Goal: Transaction & Acquisition: Purchase product/service

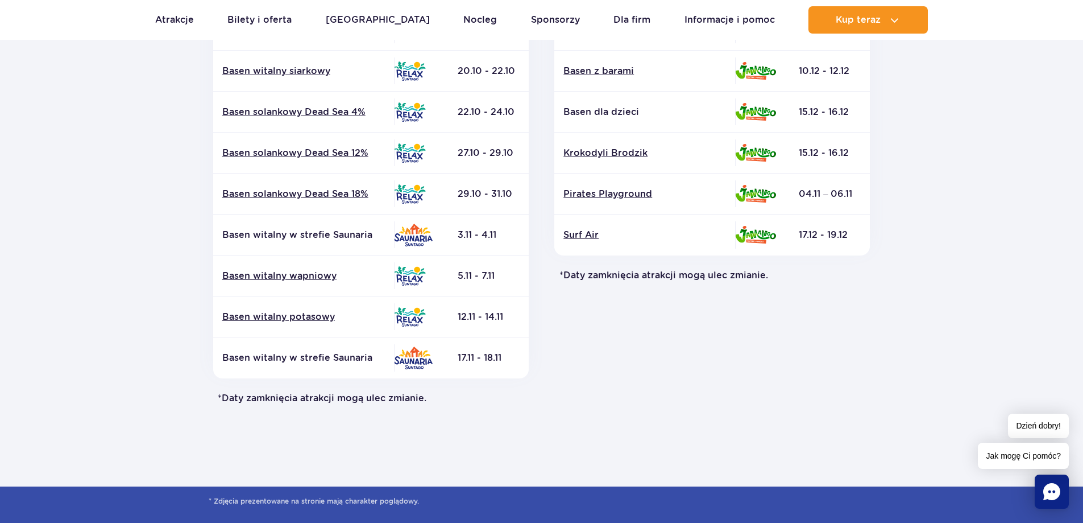
scroll to position [455, 0]
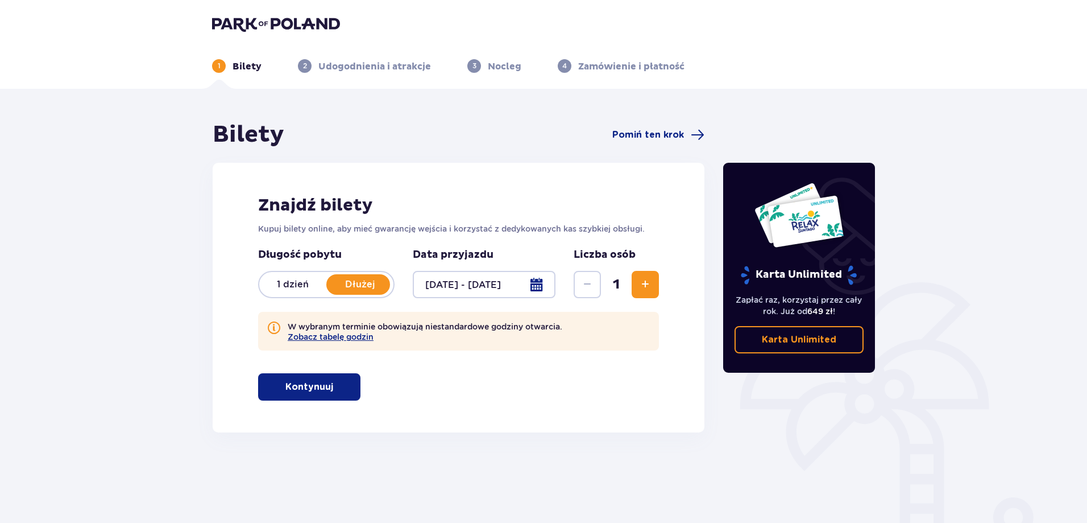
click at [341, 384] on span "button" at bounding box center [336, 387] width 14 height 14
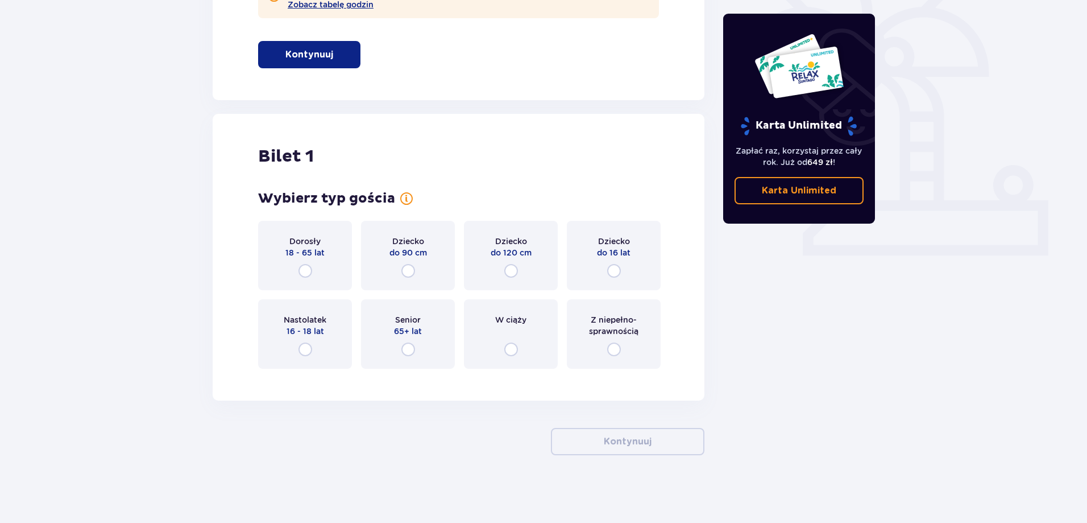
scroll to position [333, 0]
click at [312, 239] on span "Dorosły" at bounding box center [304, 240] width 31 height 11
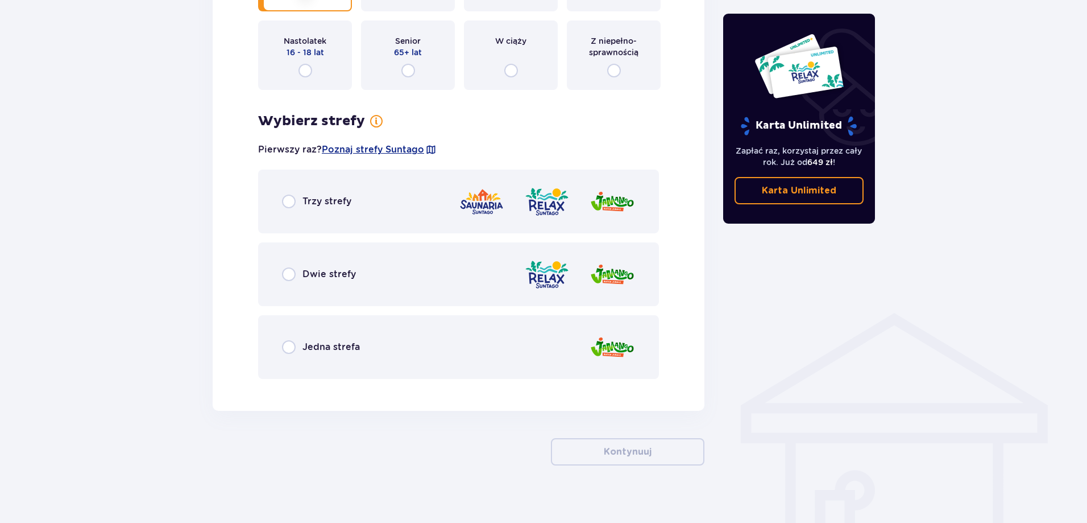
scroll to position [621, 0]
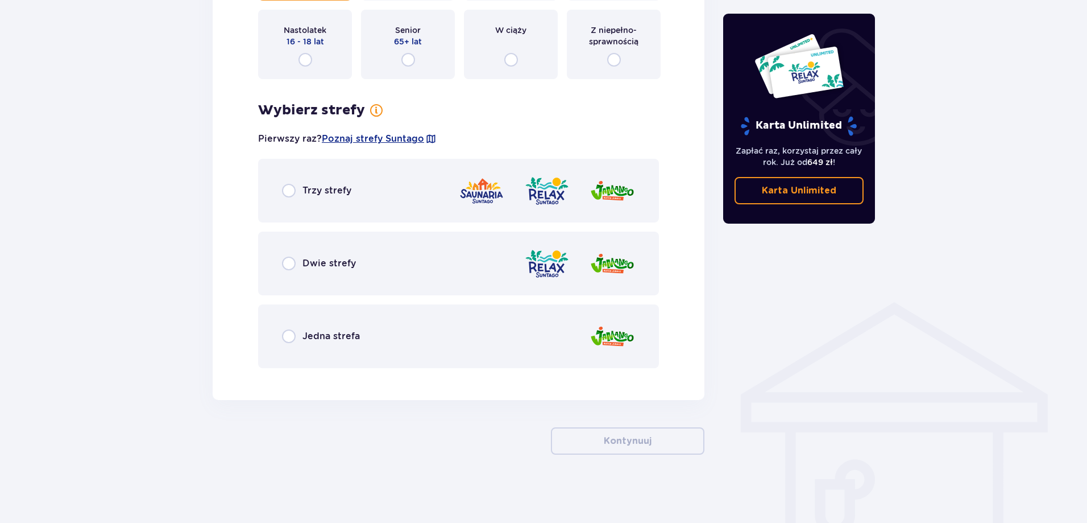
click at [387, 198] on div "Trzy strefy" at bounding box center [458, 191] width 401 height 64
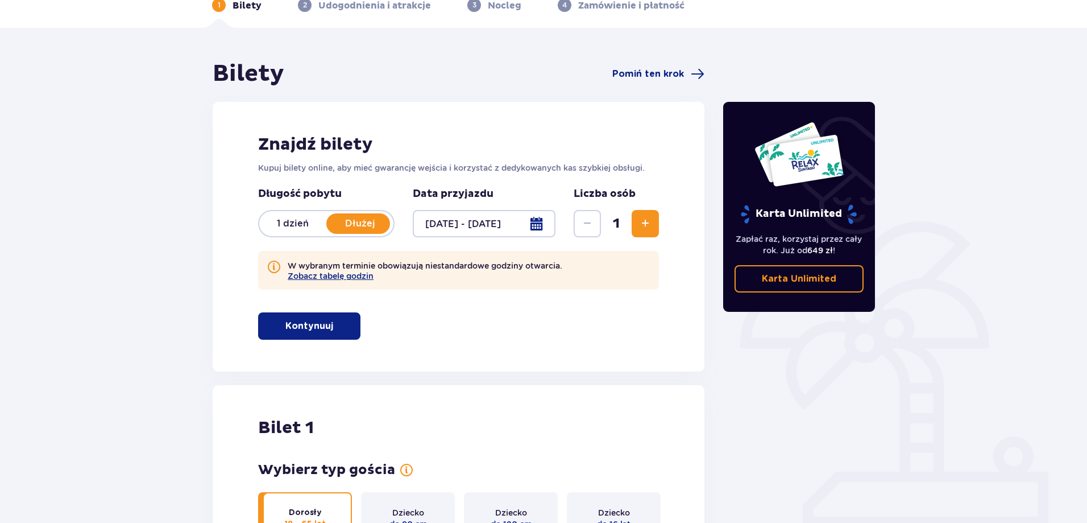
scroll to position [0, 0]
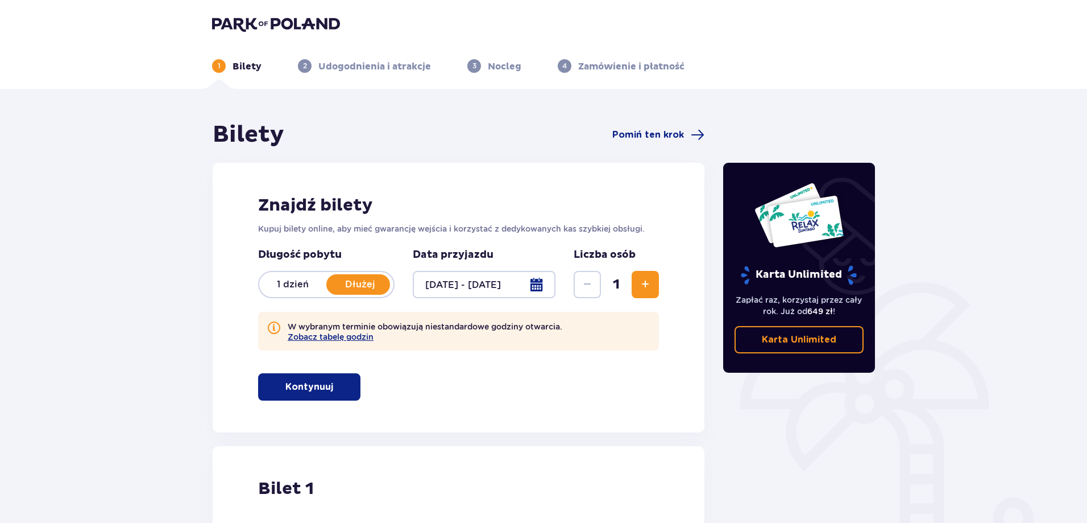
click at [545, 280] on div at bounding box center [484, 284] width 143 height 27
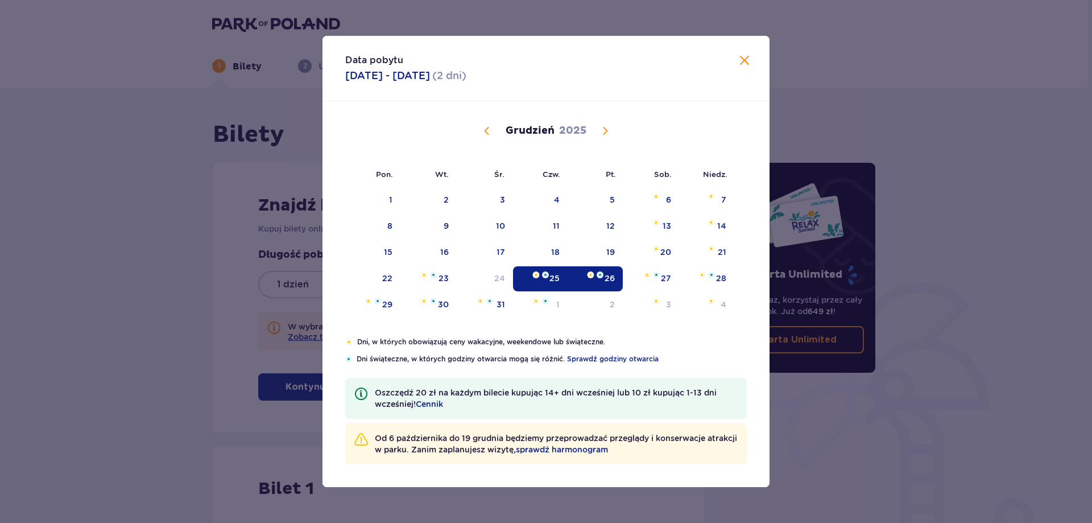
click at [503, 201] on div "3" at bounding box center [502, 199] width 5 height 11
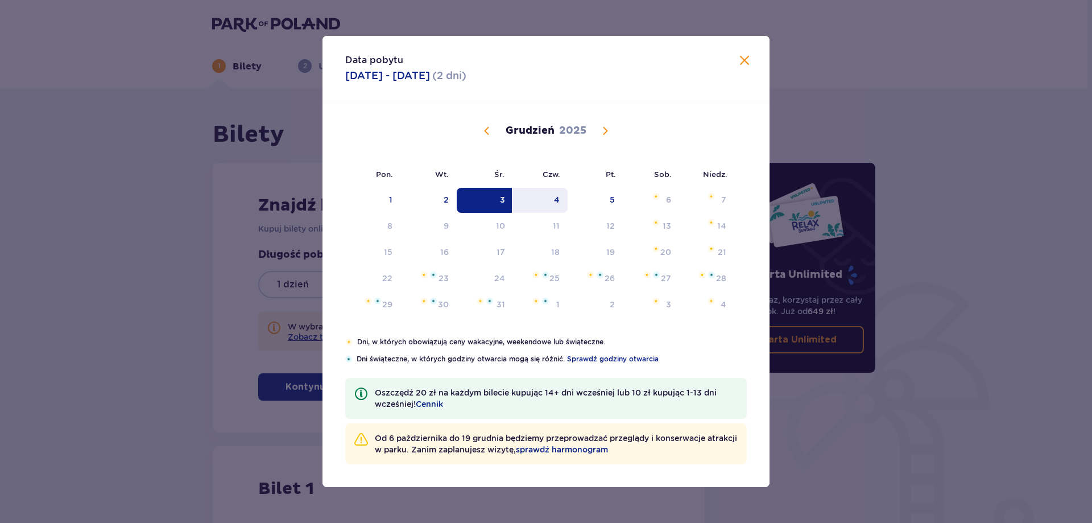
click at [553, 202] on div "4" at bounding box center [540, 200] width 55 height 25
type input "03.12.25 - 04.12.25"
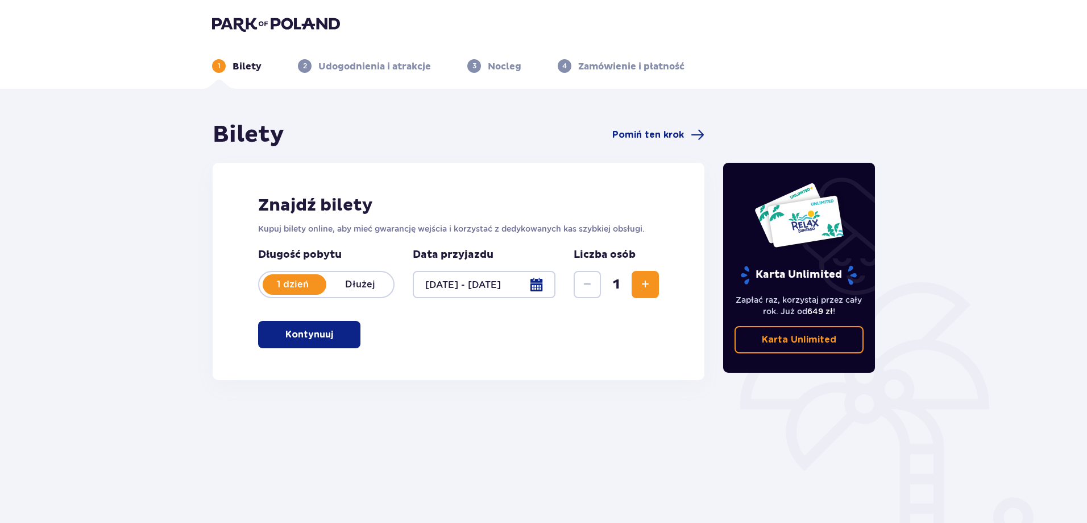
click at [340, 337] on span "button" at bounding box center [336, 335] width 14 height 14
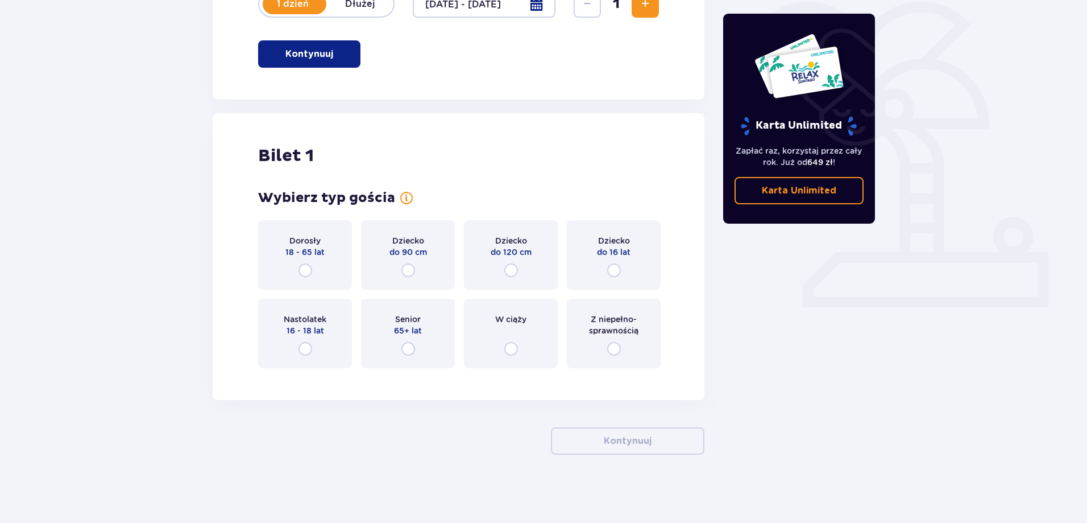
click at [308, 248] on span "18 - 65 lat" at bounding box center [304, 251] width 39 height 11
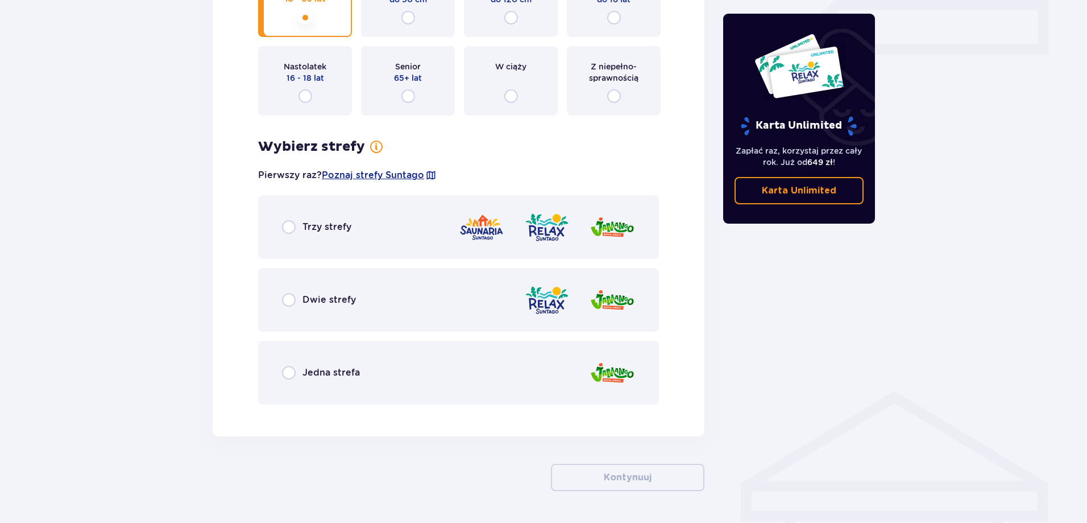
scroll to position [569, 0]
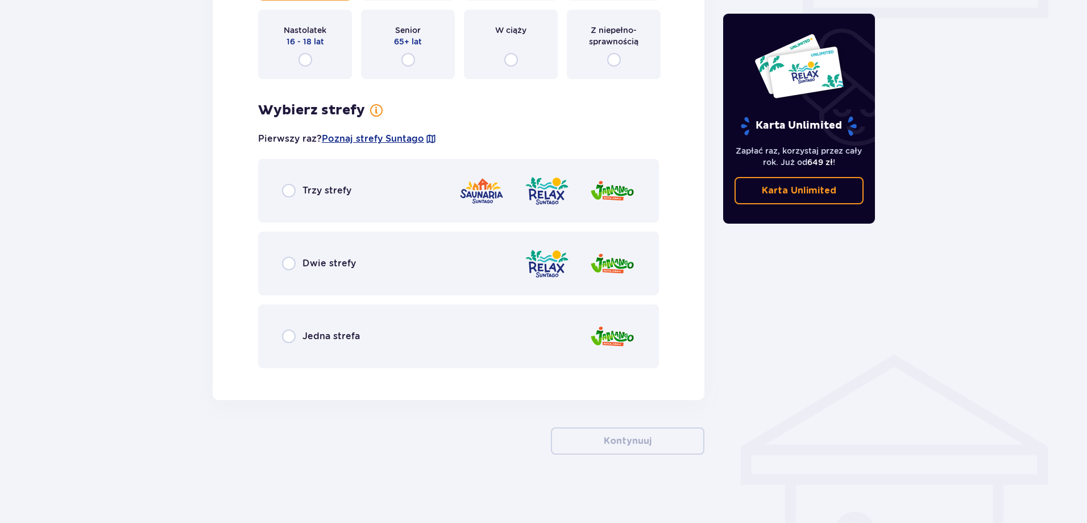
click at [362, 194] on div "Trzy strefy" at bounding box center [458, 191] width 401 height 64
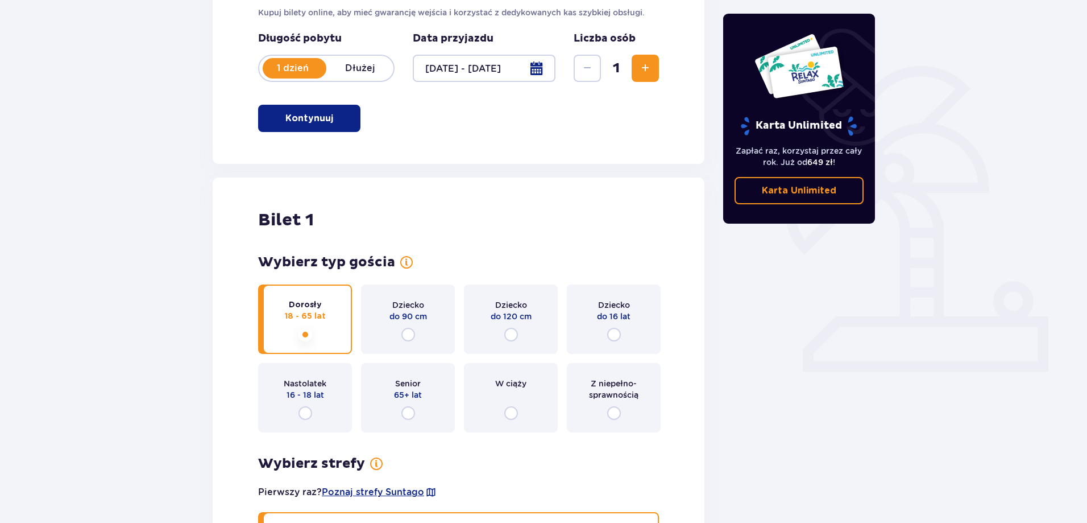
scroll to position [0, 0]
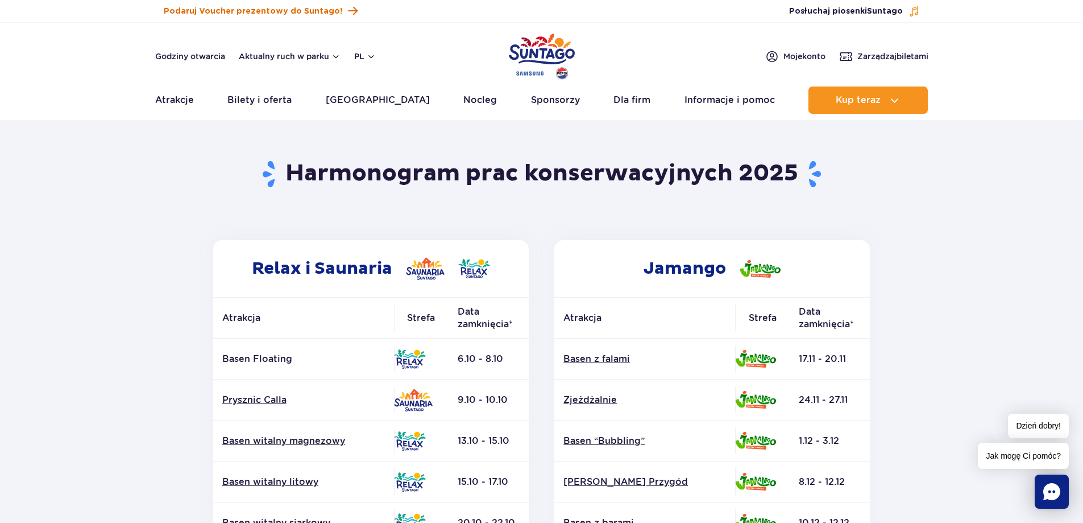
click at [262, 8] on span "Podaruj Voucher prezentowy do Suntago!" at bounding box center [253, 11] width 179 height 11
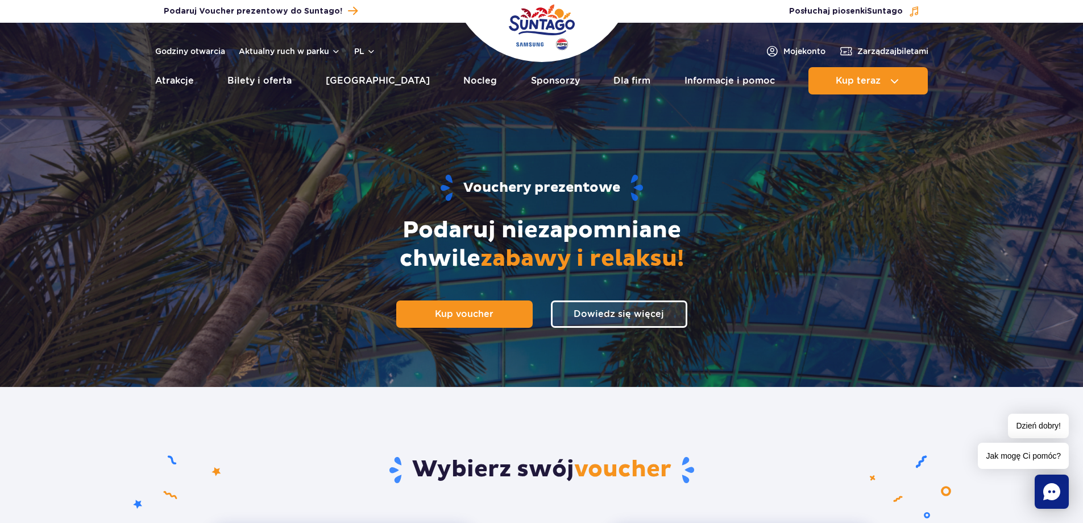
click at [552, 13] on img "Park of Poland" at bounding box center [542, 27] width 66 height 52
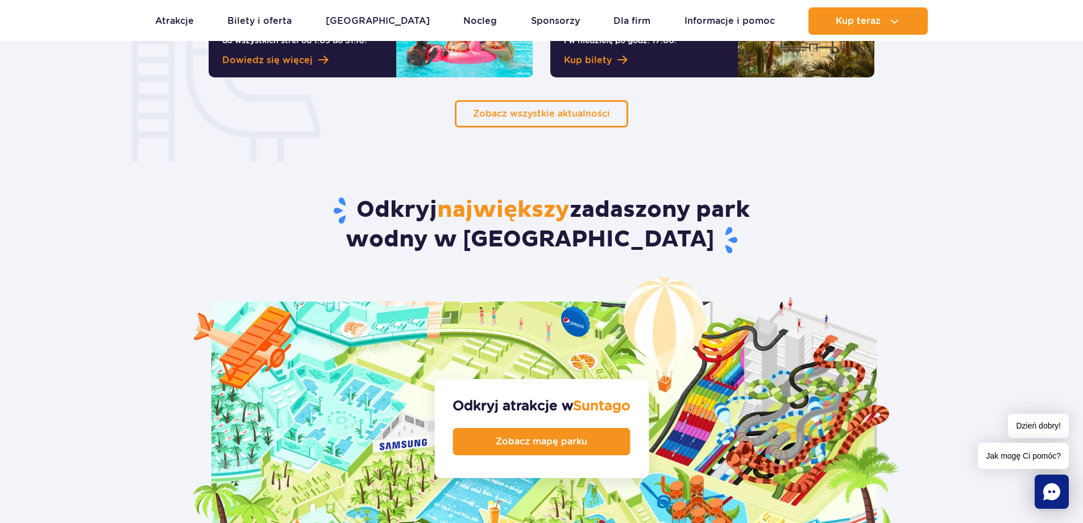
scroll to position [967, 0]
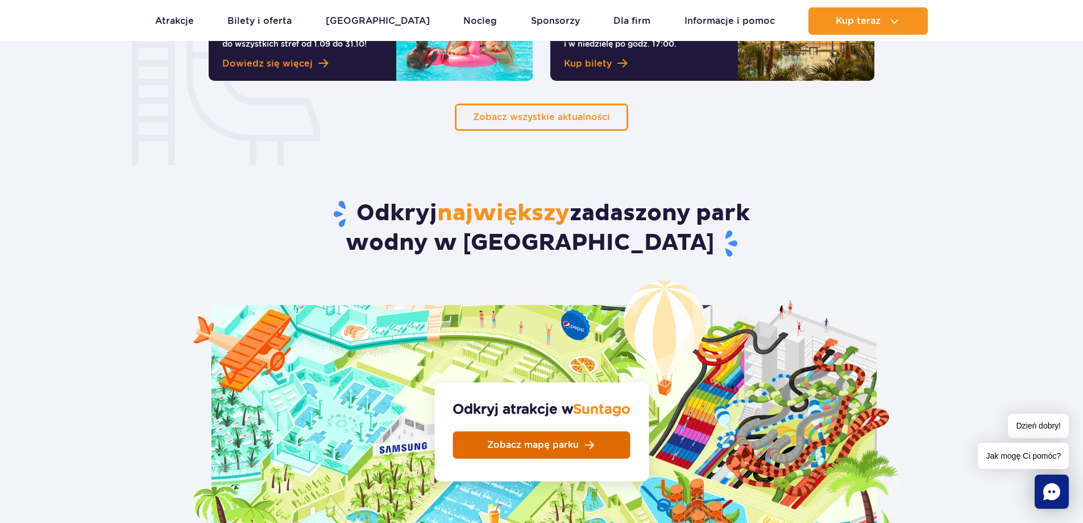
click at [599, 431] on link "Zobacz mapę parku" at bounding box center [541, 444] width 177 height 27
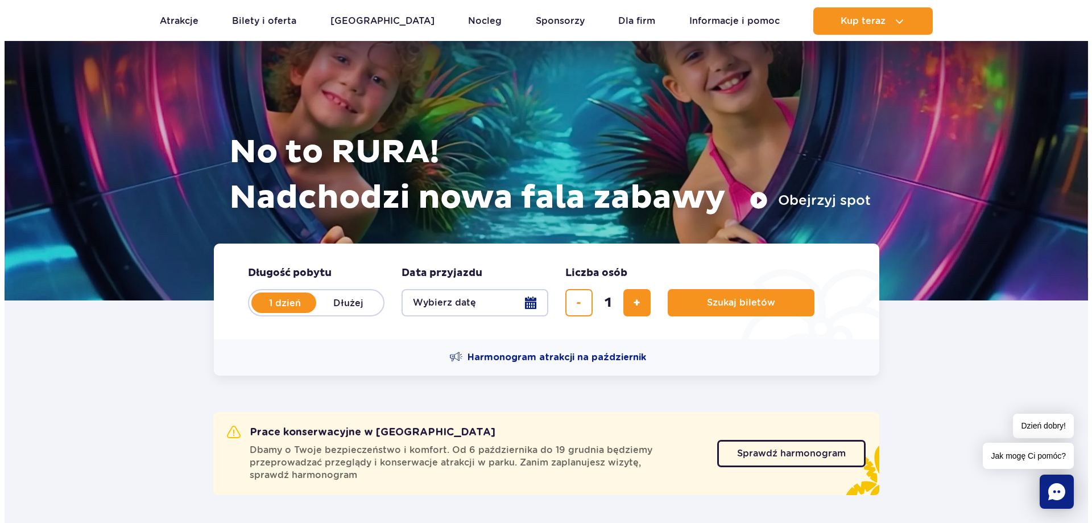
scroll to position [0, 0]
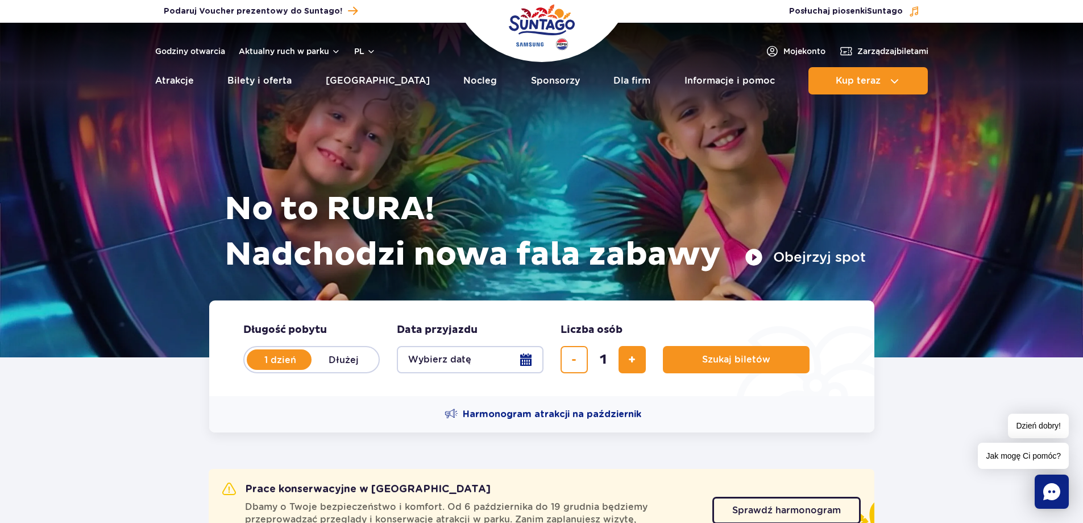
click at [330, 359] on label "Dłużej" at bounding box center [344, 359] width 65 height 24
click at [324, 369] on input "Dłużej" at bounding box center [318, 370] width 13 height 2
radio input "false"
radio input "true"
radio input "false"
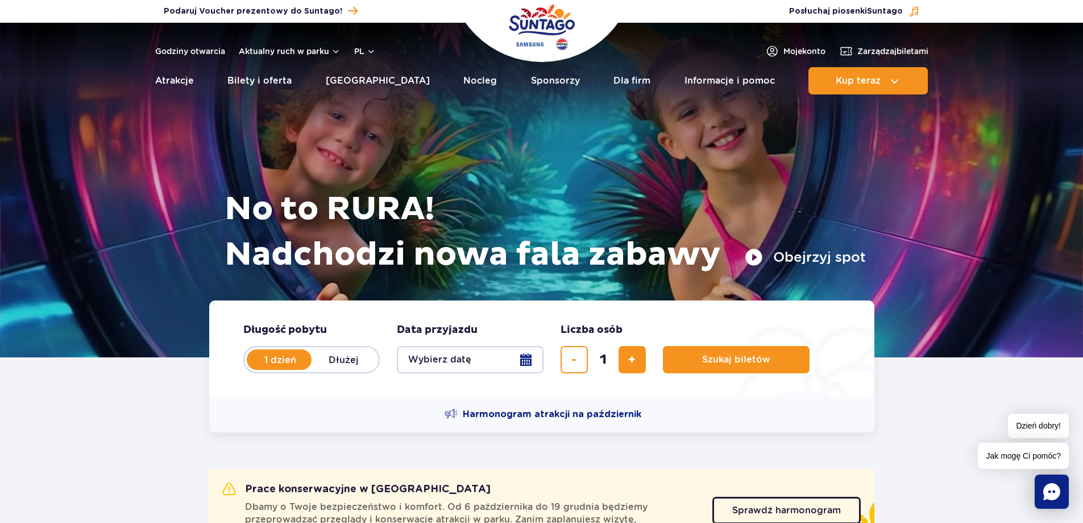
radio input "true"
click at [519, 358] on button "Wybierz datę" at bounding box center [470, 359] width 147 height 27
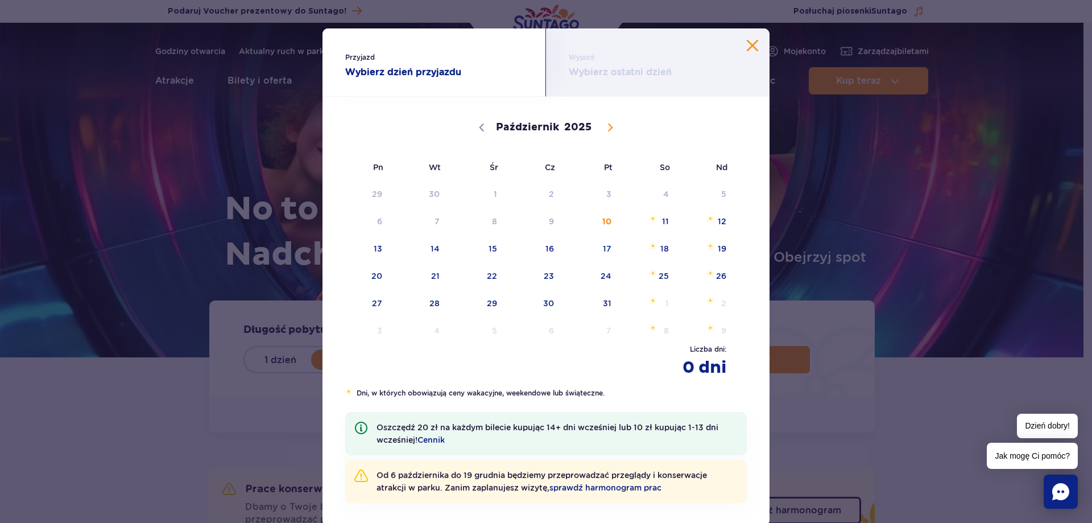
click at [751, 44] on button "Zamknij kalendarz" at bounding box center [752, 45] width 11 height 11
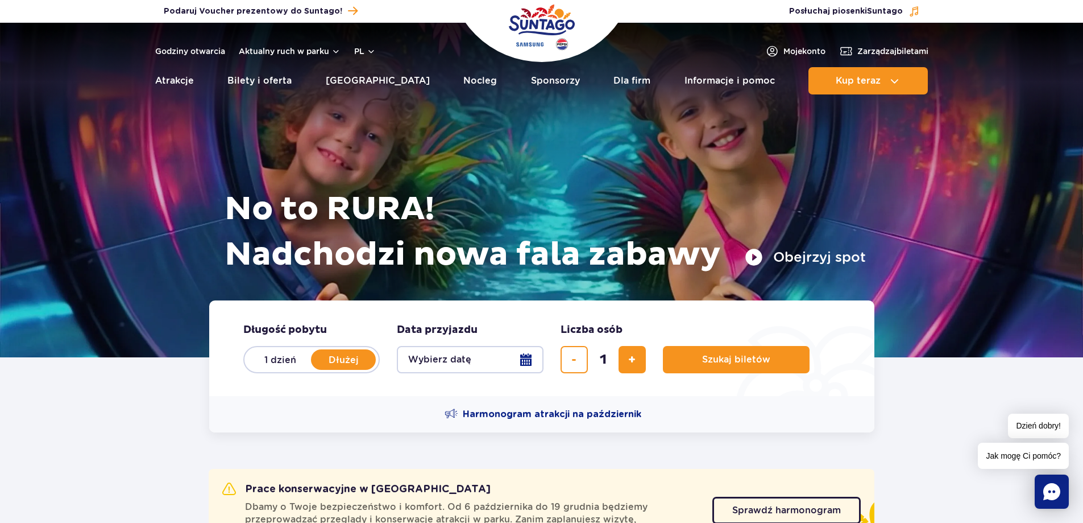
click at [533, 354] on button "Wybierz datę" at bounding box center [470, 359] width 147 height 27
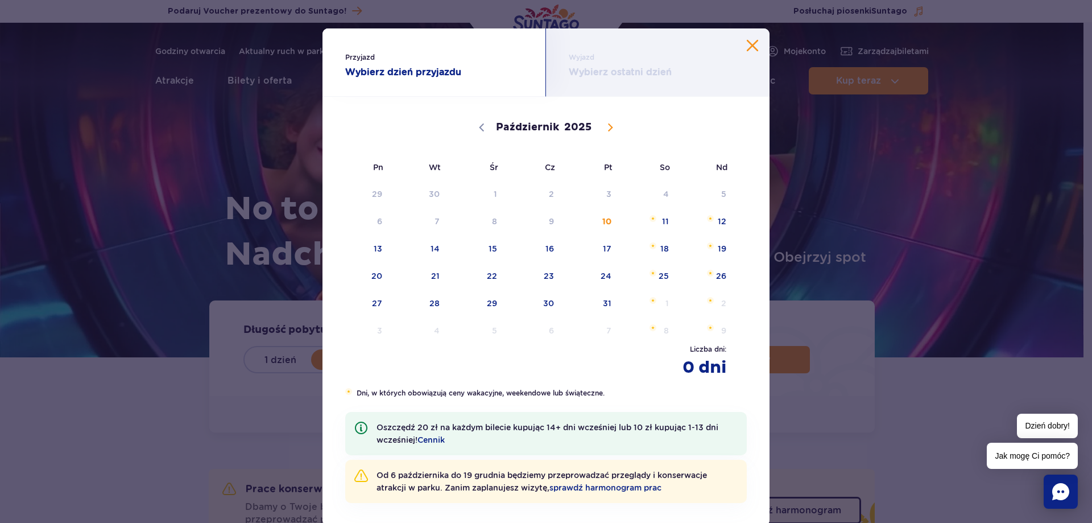
click at [606, 127] on icon at bounding box center [610, 127] width 8 height 8
select select "11"
click at [550, 272] on span "25" at bounding box center [534, 276] width 57 height 26
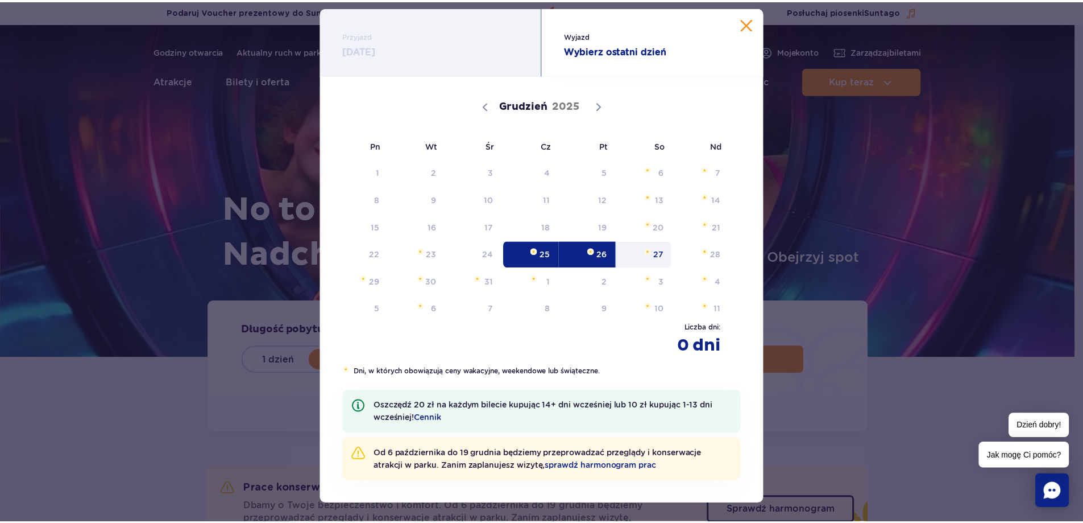
scroll to position [31, 0]
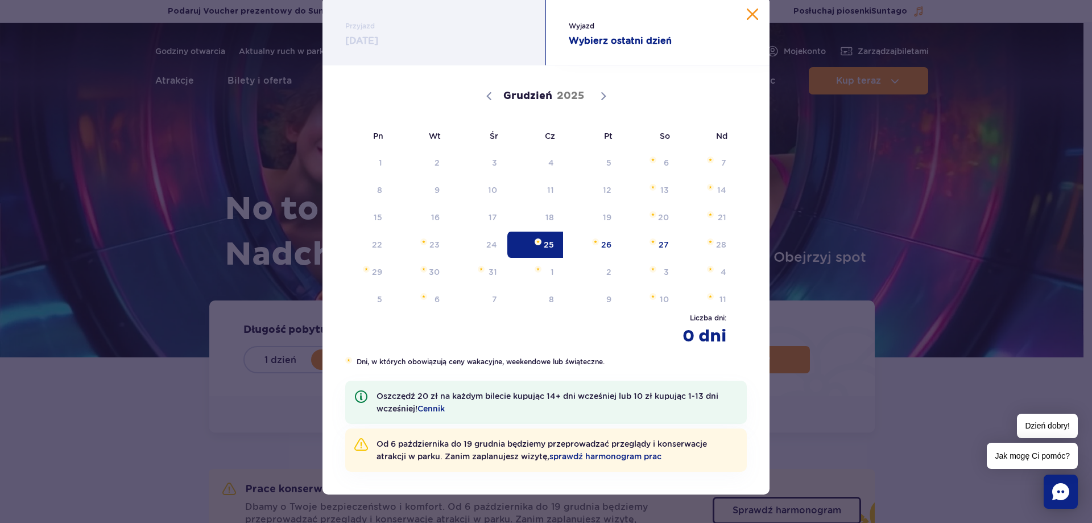
click at [540, 246] on span "25" at bounding box center [534, 244] width 57 height 26
radio input "true"
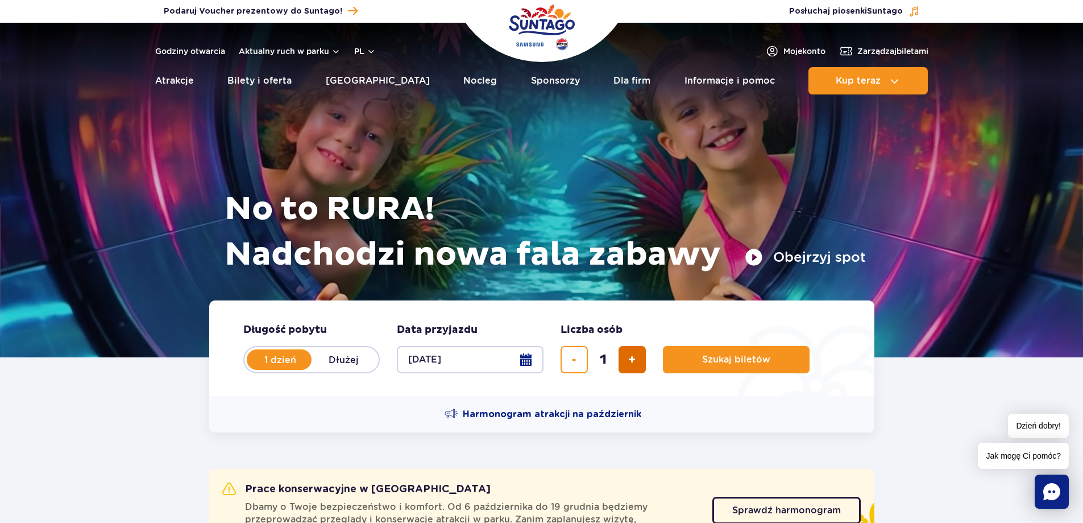
click at [634, 359] on span "dodaj bilet" at bounding box center [631, 359] width 7 height 0
type input "2"
click at [634, 359] on span "dodaj bilet" at bounding box center [631, 359] width 7 height 0
type input "3"
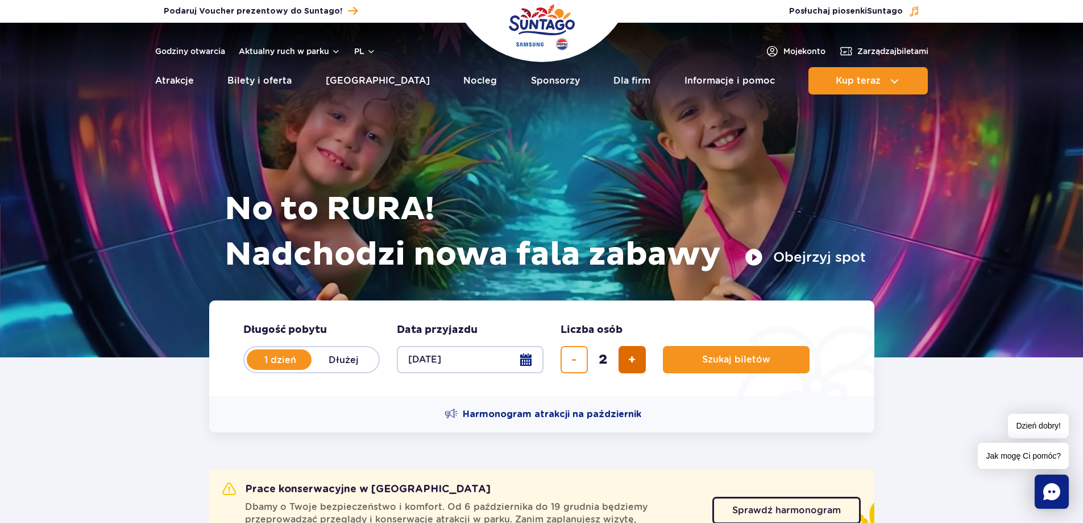
type input "3"
click at [619, 363] on button "dodaj bilet" at bounding box center [632, 359] width 27 height 27
type input "4"
click at [682, 366] on button "Szukaj biletów" at bounding box center [736, 359] width 147 height 27
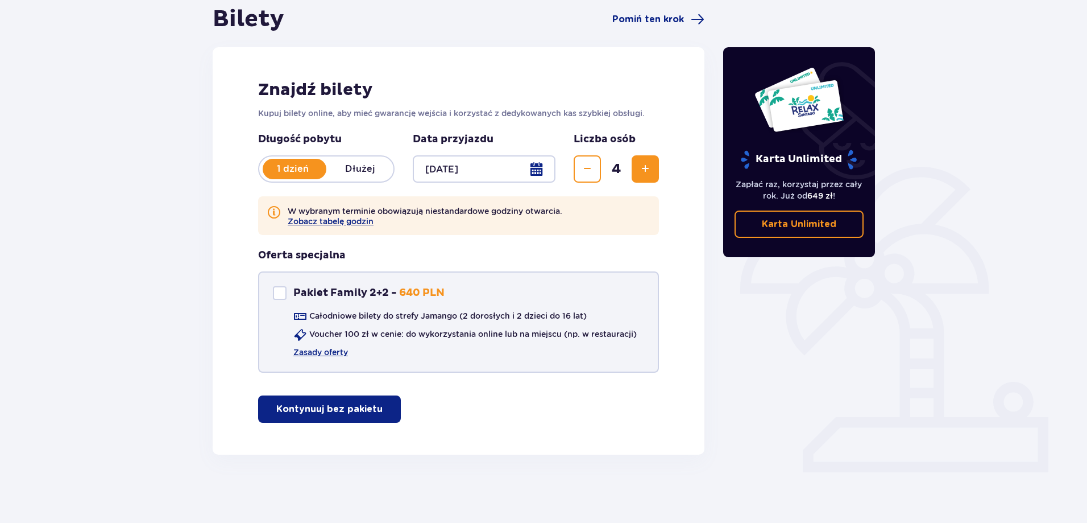
click at [276, 296] on div "Pakiet Family 2+2" at bounding box center [280, 293] width 14 height 14
checkbox input "true"
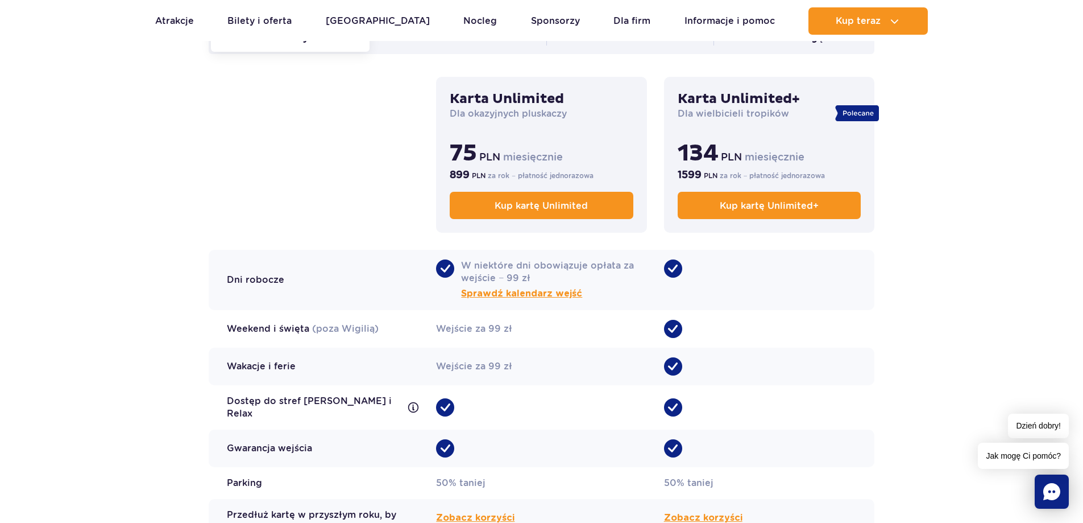
scroll to position [853, 0]
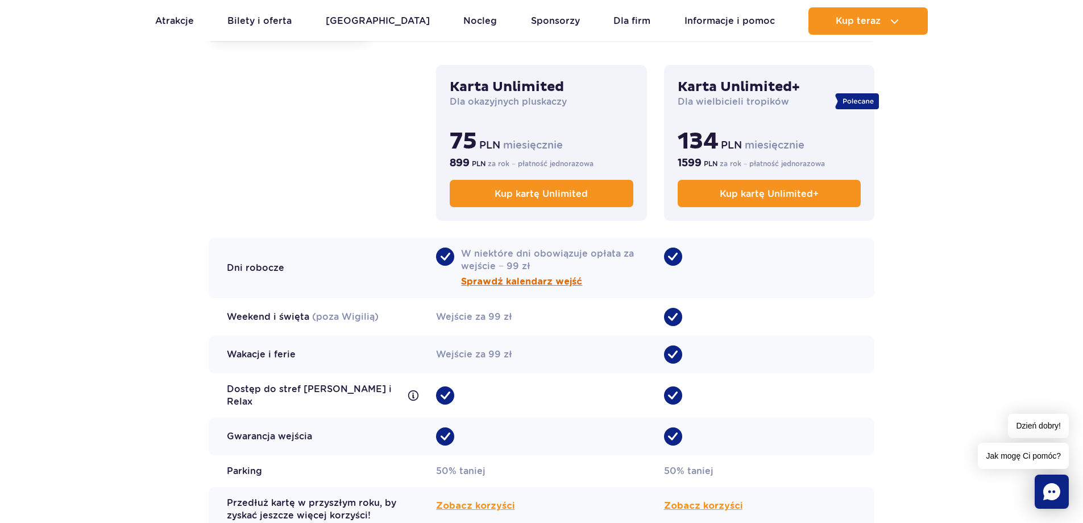
click at [541, 283] on span "Sprawdź kalendarz wejść" at bounding box center [521, 282] width 121 height 14
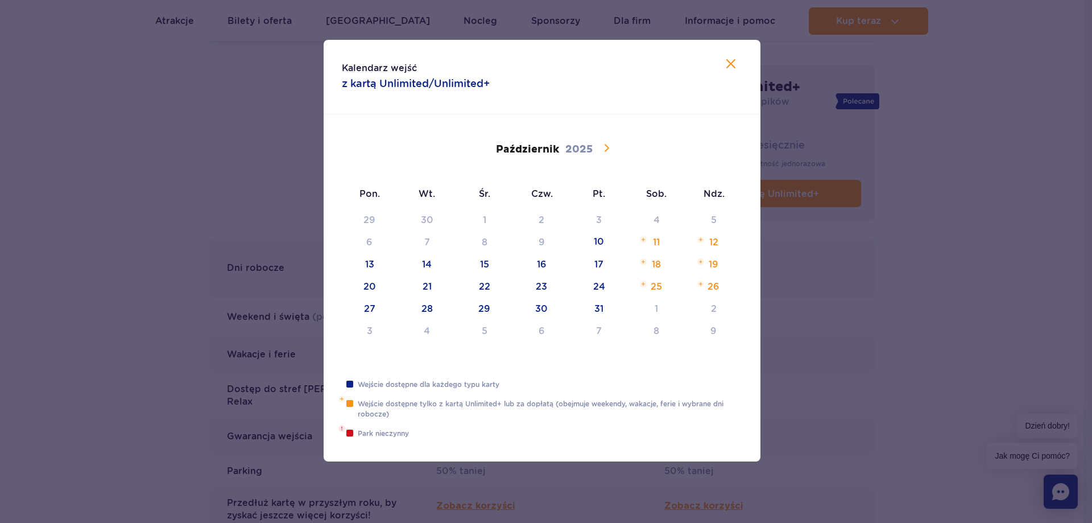
click at [615, 148] on span at bounding box center [605, 147] width 19 height 19
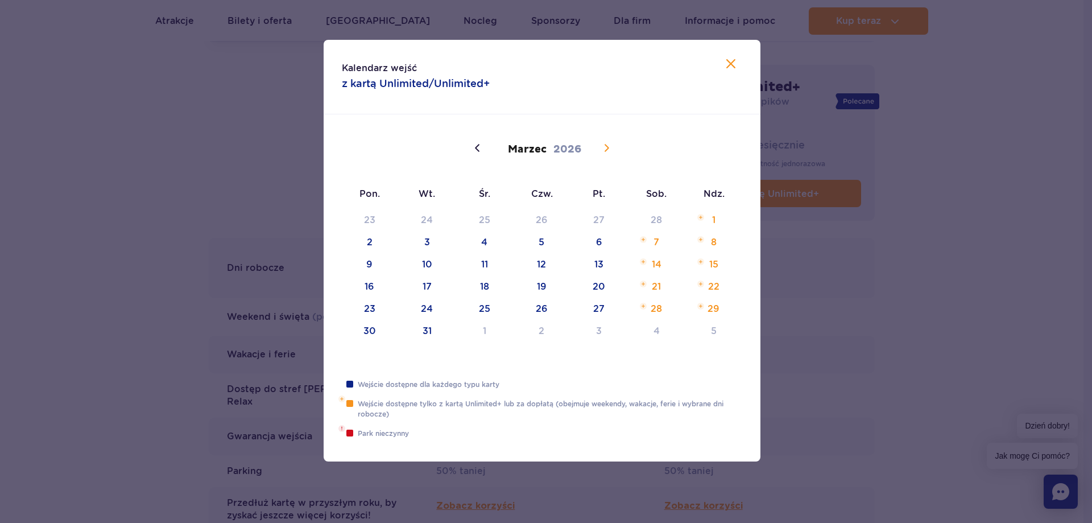
click at [615, 148] on span at bounding box center [605, 147] width 19 height 19
click at [735, 63] on icon at bounding box center [731, 64] width 14 height 14
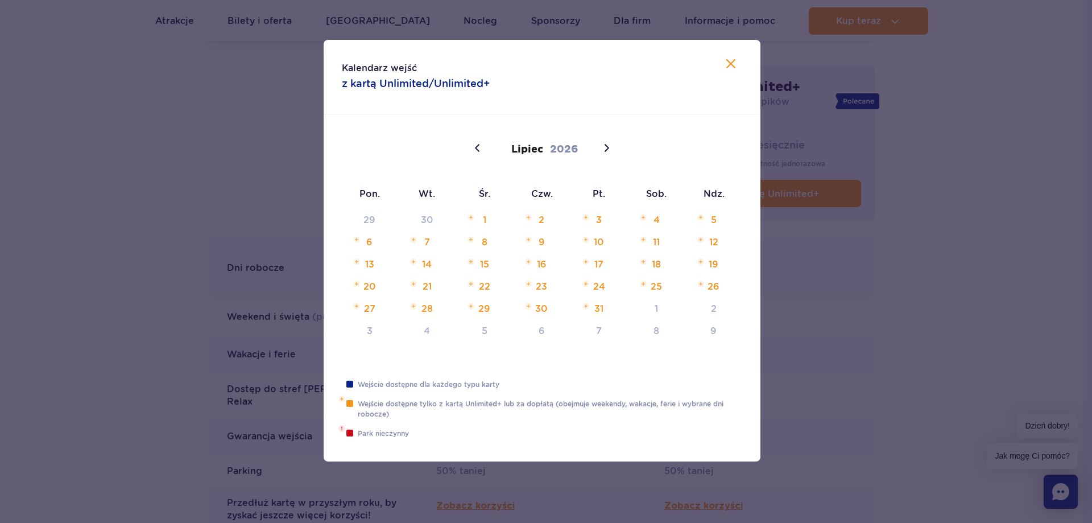
type input "2025"
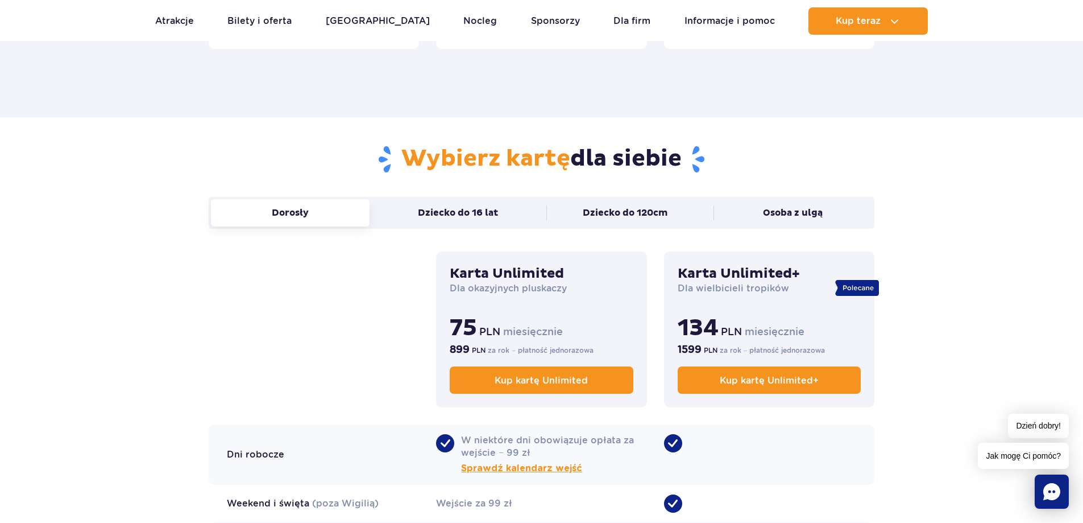
scroll to position [569, 0]
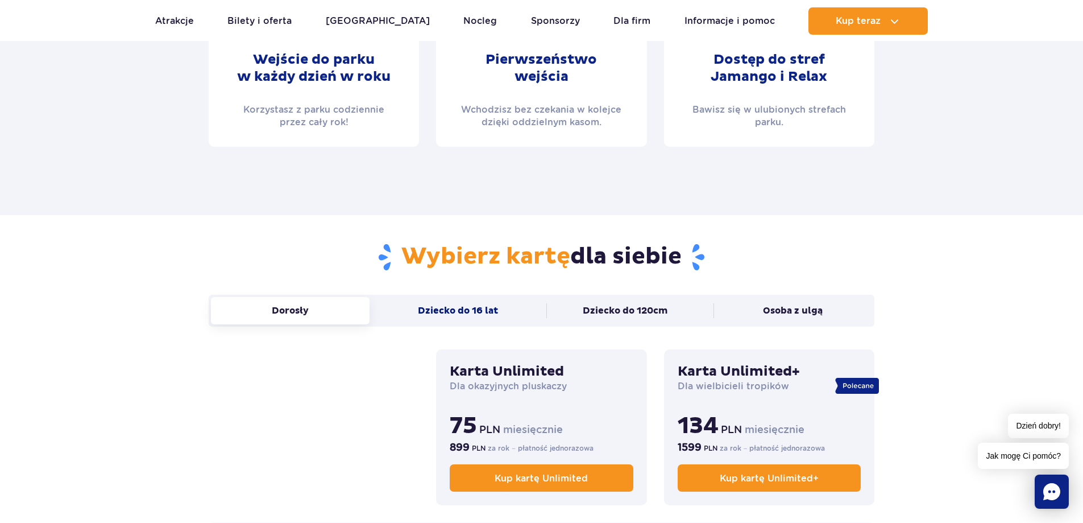
click at [501, 305] on button "Dziecko do 16 lat" at bounding box center [458, 310] width 159 height 27
click at [594, 303] on button "Dziecko do 120cm" at bounding box center [625, 310] width 159 height 27
click at [507, 322] on button "Dziecko do 16 lat" at bounding box center [458, 310] width 159 height 27
click at [726, 305] on button "Osoba z ulgą" at bounding box center [793, 310] width 159 height 27
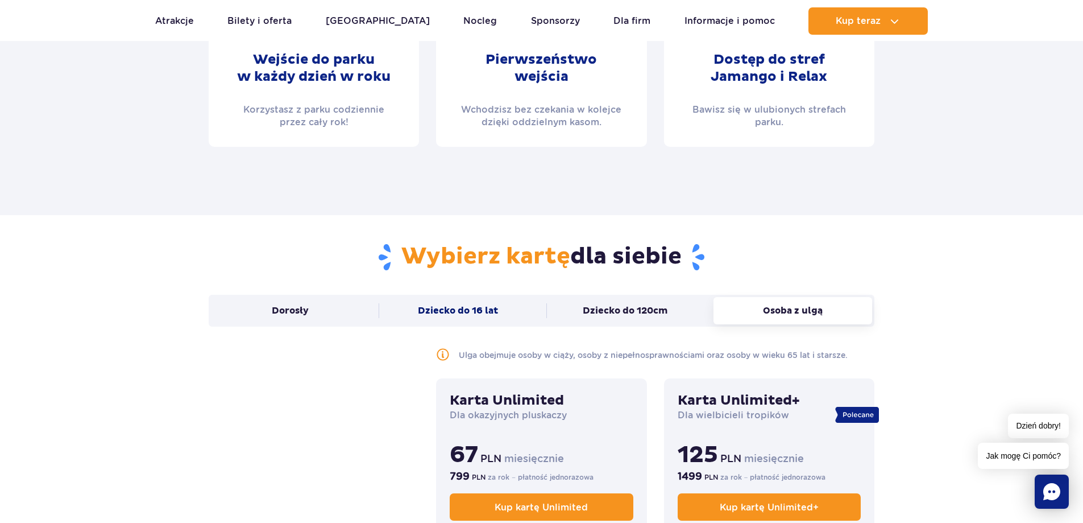
click at [492, 309] on button "Dziecko do 16 lat" at bounding box center [458, 310] width 159 height 27
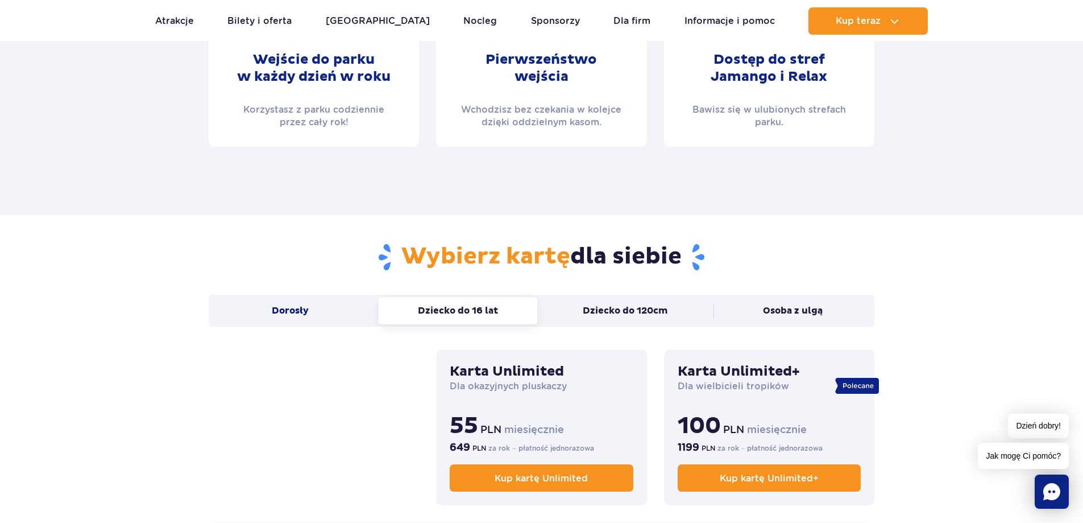
click at [346, 315] on button "Dorosły" at bounding box center [290, 310] width 159 height 27
